Goal: Navigation & Orientation: Find specific page/section

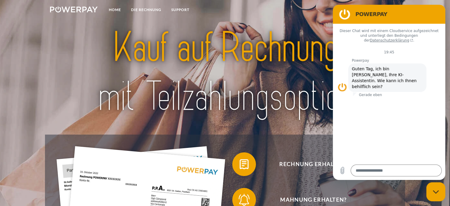
click at [433, 191] on icon "Messaging-Fenster schließen" at bounding box center [436, 192] width 6 height 4
type textarea "*"
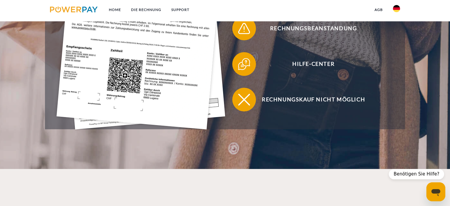
scroll to position [244, 0]
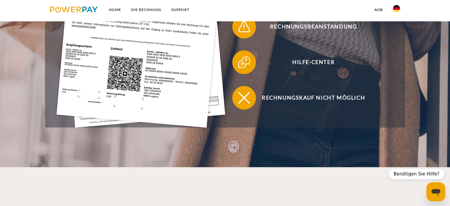
drag, startPoint x: 224, startPoint y: 159, endPoint x: 229, endPoint y: 180, distance: 21.2
drag, startPoint x: 229, startPoint y: 180, endPoint x: 184, endPoint y: 100, distance: 91.5
click at [184, 100] on img at bounding box center [140, 14] width 169 height 225
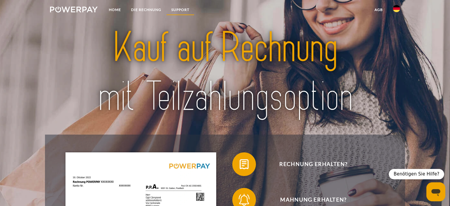
click at [183, 5] on link "SUPPORT" at bounding box center [180, 9] width 28 height 11
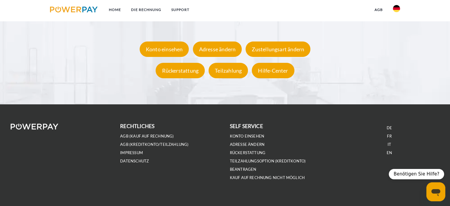
scroll to position [1148, 0]
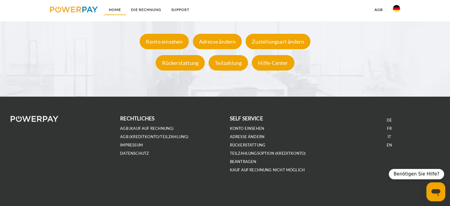
click at [113, 7] on link "Home" at bounding box center [115, 9] width 22 height 11
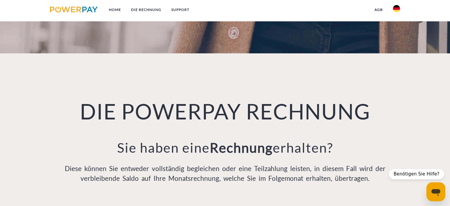
scroll to position [299, 0]
